Goal: Use online tool/utility: Utilize a website feature to perform a specific function

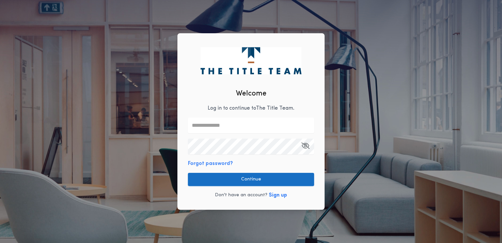
type input "**********"
click at [242, 177] on button "Continue" at bounding box center [251, 179] width 126 height 13
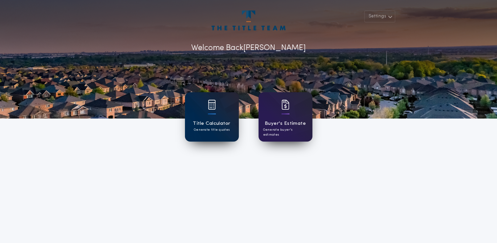
click at [213, 125] on h1 "Title Calculator" at bounding box center [211, 124] width 37 height 8
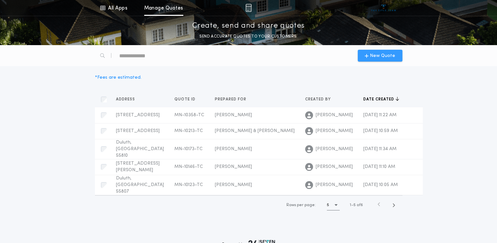
click at [373, 57] on span "New Quote" at bounding box center [382, 55] width 25 height 7
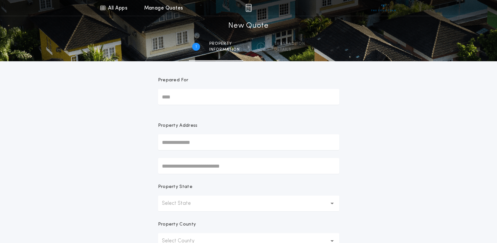
click at [179, 96] on input "Prepared For" at bounding box center [248, 97] width 181 height 16
type input "**********"
click at [165, 139] on input "text" at bounding box center [248, 142] width 181 height 16
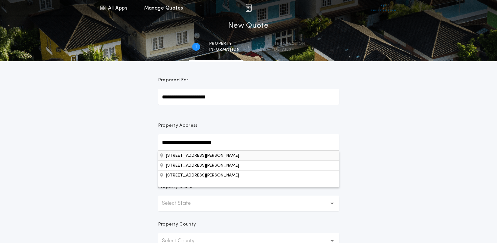
click at [173, 156] on button "[STREET_ADDRESS][PERSON_NAME]" at bounding box center [248, 155] width 181 height 10
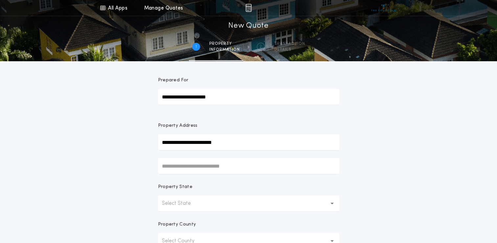
type input "**********"
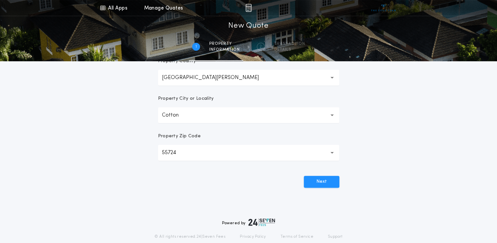
scroll to position [164, 0]
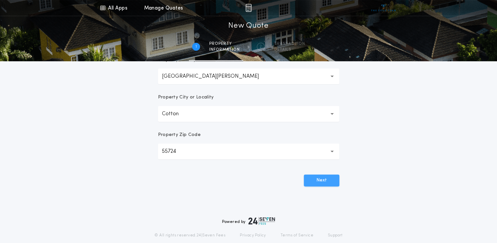
click at [323, 181] on button "Next" at bounding box center [322, 180] width 36 height 12
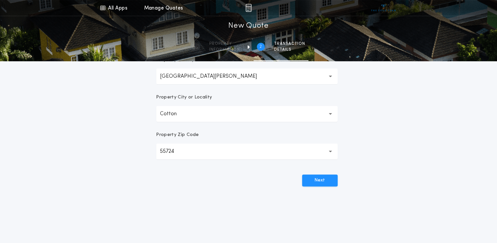
scroll to position [0, 0]
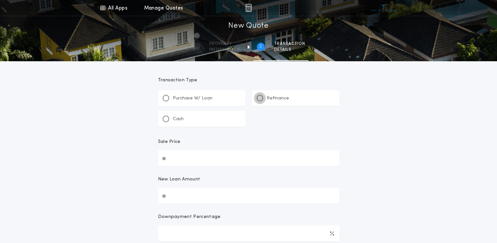
click at [260, 99] on div at bounding box center [259, 97] width 3 height 3
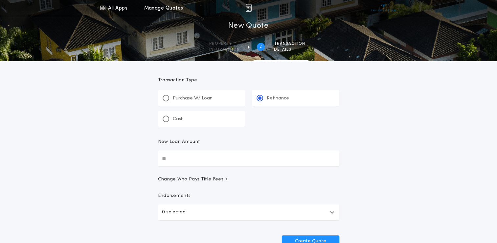
click at [169, 157] on input "New Loan Amount" at bounding box center [248, 158] width 181 height 16
click at [132, 161] on div "All Apps Title Calculator Buyer's Estimate Menu All Apps Manage Quotes 2 /2 New…" at bounding box center [248, 136] width 497 height 272
drag, startPoint x: 208, startPoint y: 158, endPoint x: 132, endPoint y: 160, distance: 76.0
click at [132, 160] on div "All Apps Title Calculator Buyer's Estimate Menu All Apps Manage Quotes 2 /2 New…" at bounding box center [248, 136] width 497 height 272
type input "********"
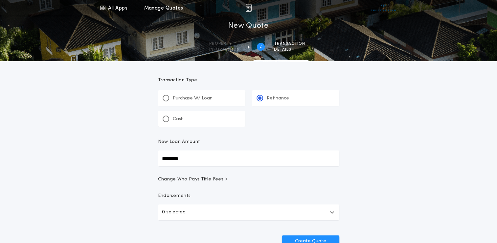
click at [132, 161] on div "All Apps Title Calculator Buyer's Estimate Menu All Apps Manage Quotes 2 /2 New…" at bounding box center [248, 136] width 497 height 272
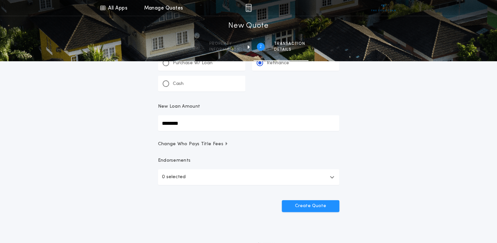
scroll to position [66, 0]
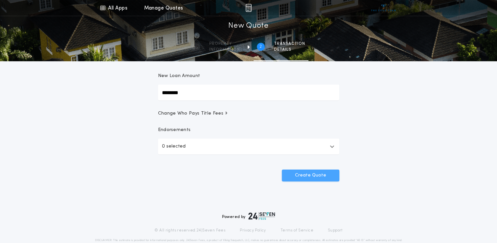
click at [319, 176] on button "Create Quote" at bounding box center [311, 175] width 58 height 12
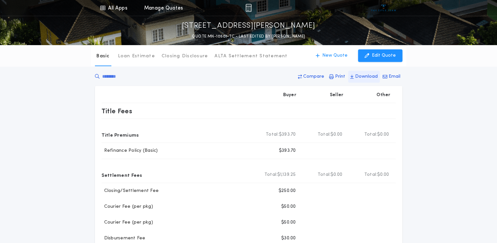
click at [354, 77] on icon "button" at bounding box center [352, 76] width 4 height 5
